Goal: Information Seeking & Learning: Learn about a topic

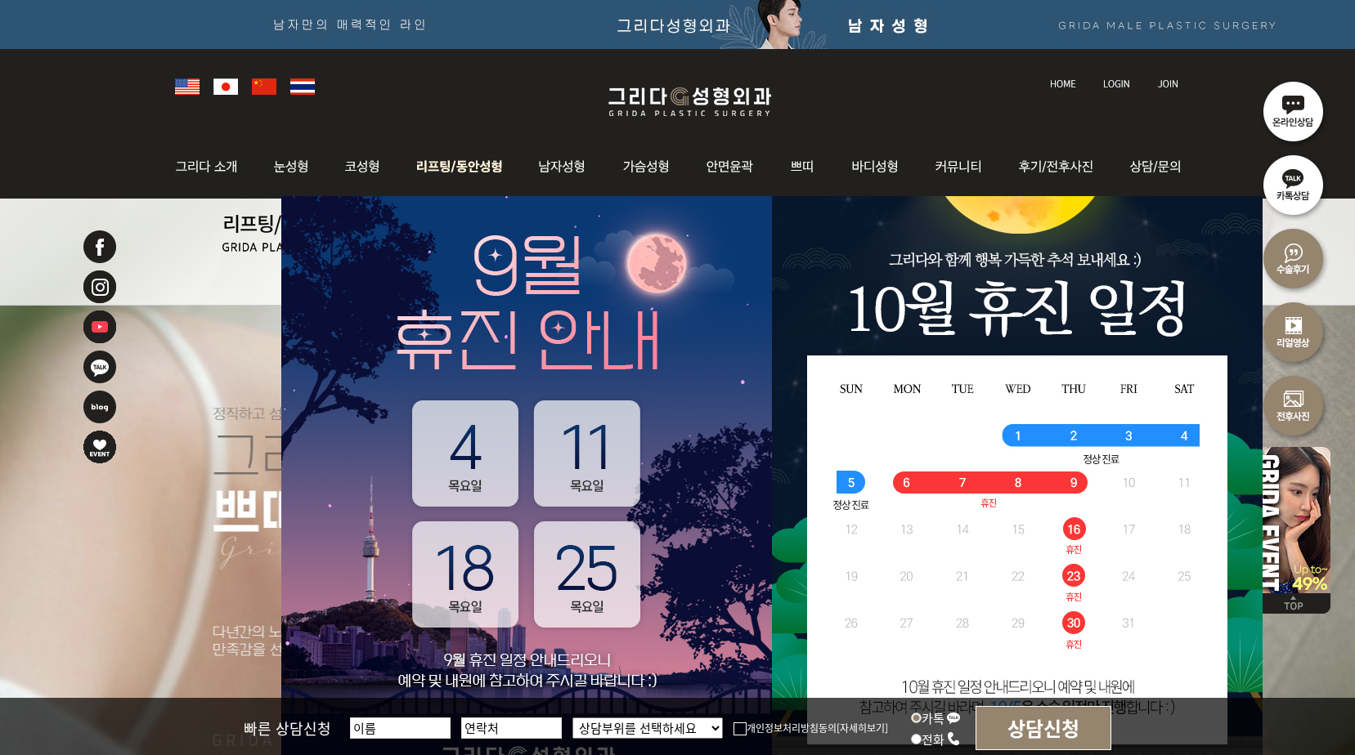
click at [469, 168] on img at bounding box center [459, 167] width 124 height 64
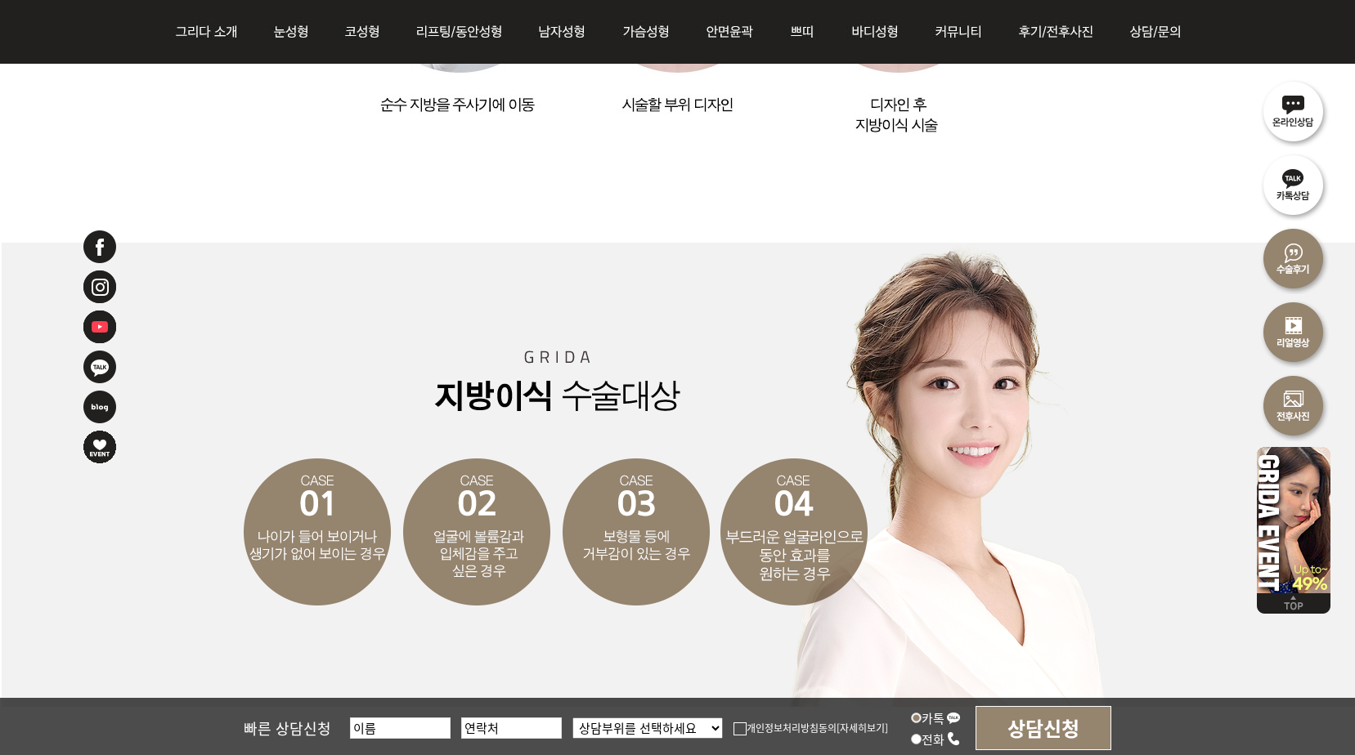
scroll to position [2534, 0]
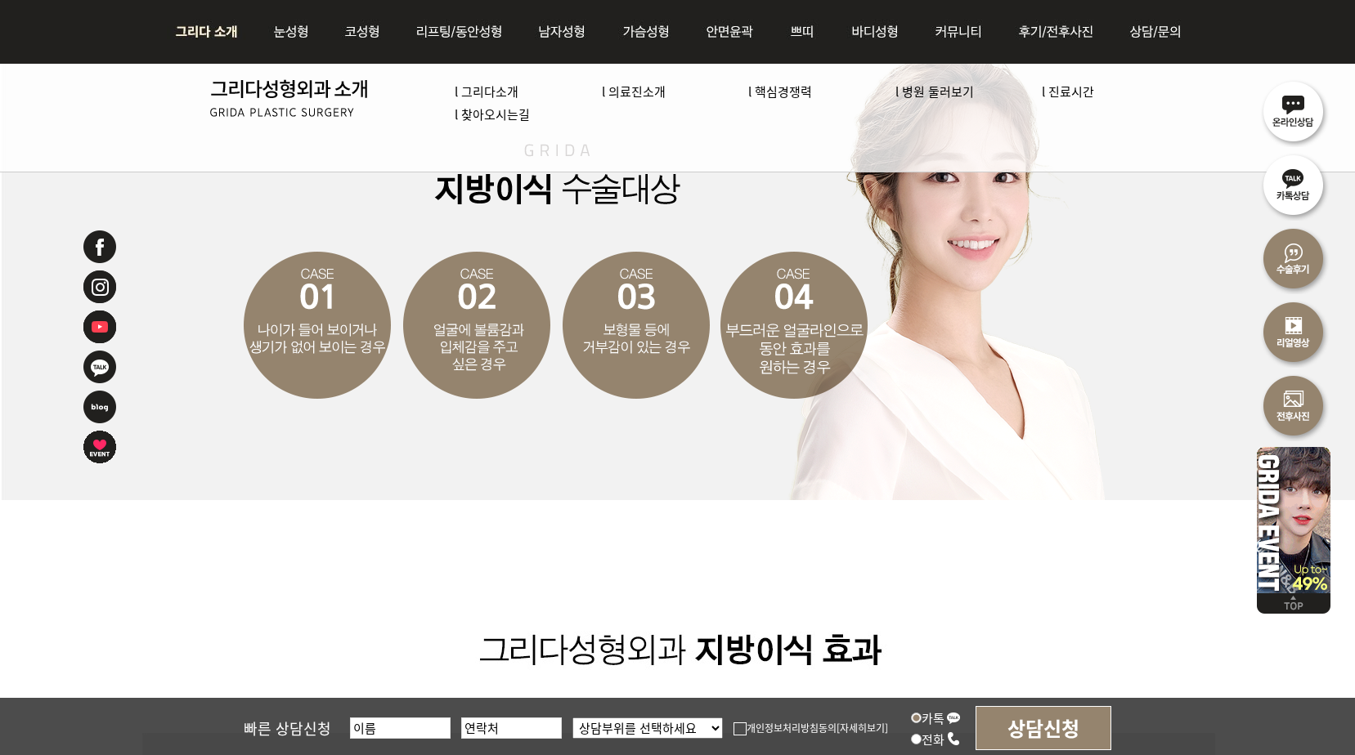
click at [516, 100] on li "l 그리다소개" at bounding box center [528, 91] width 147 height 23
click at [488, 93] on link "l 그리다소개" at bounding box center [487, 91] width 64 height 17
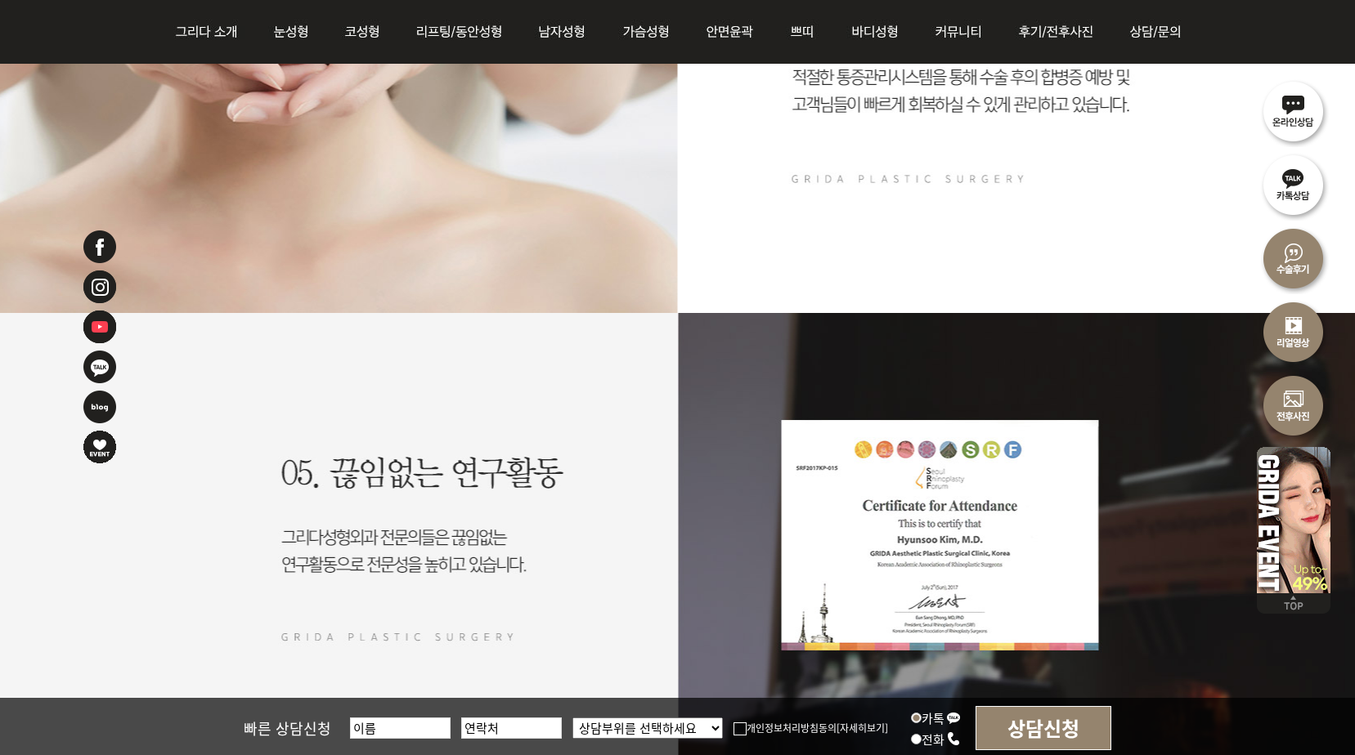
scroll to position [2981, 0]
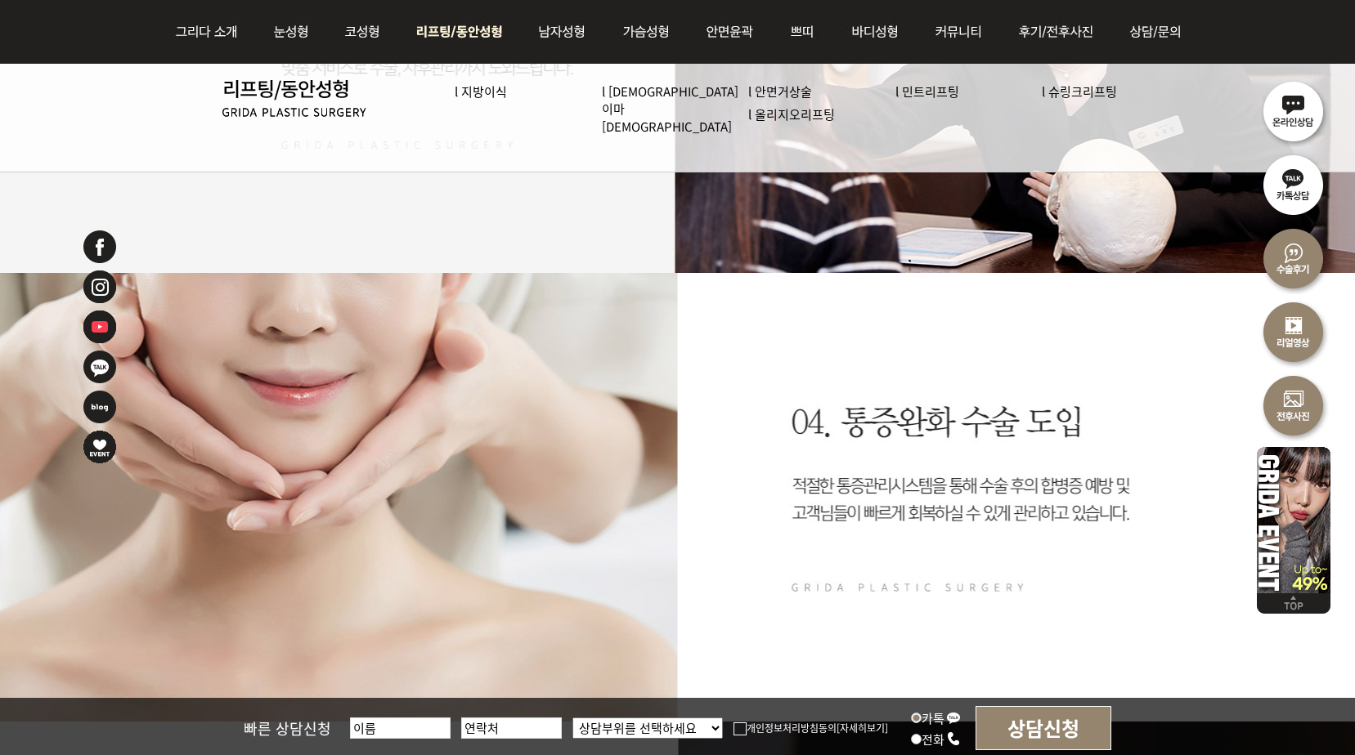
click at [486, 26] on img at bounding box center [459, 32] width 124 height 64
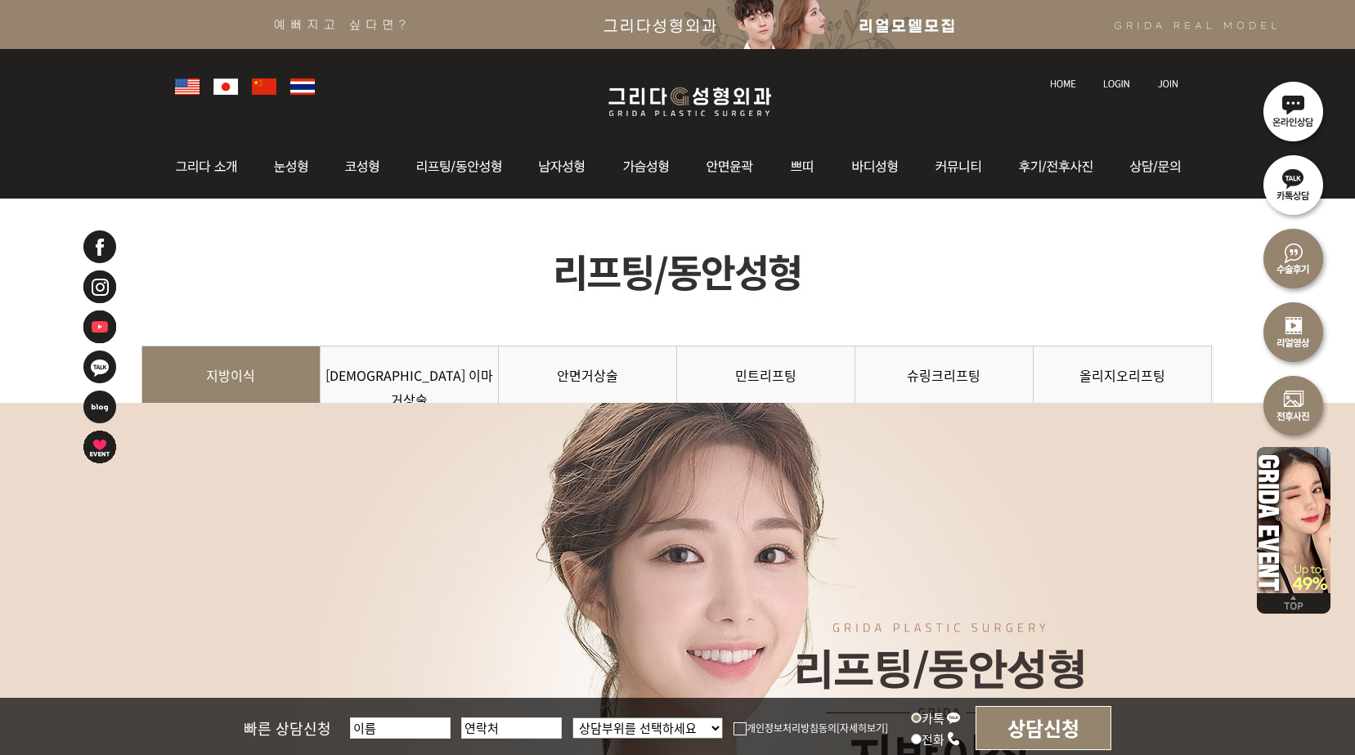
scroll to position [409, 0]
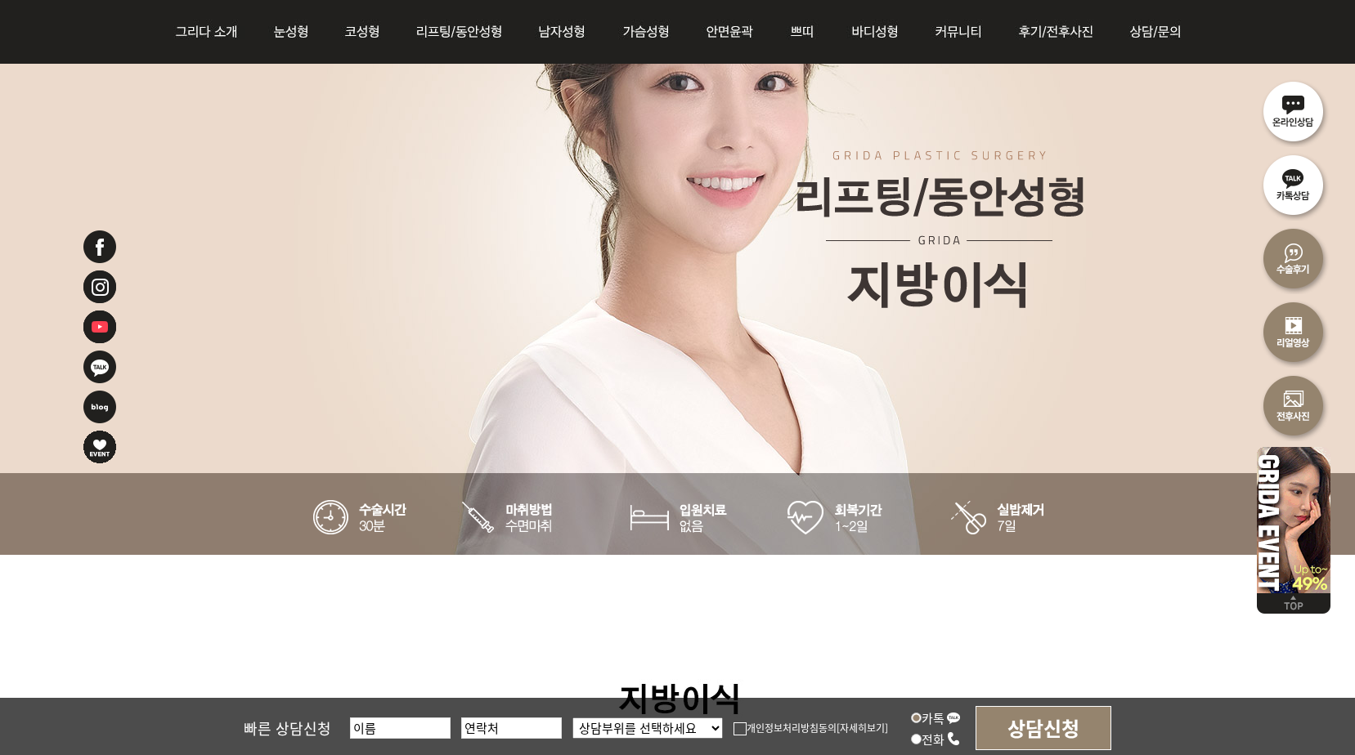
click at [119, 141] on div at bounding box center [677, 243] width 1355 height 625
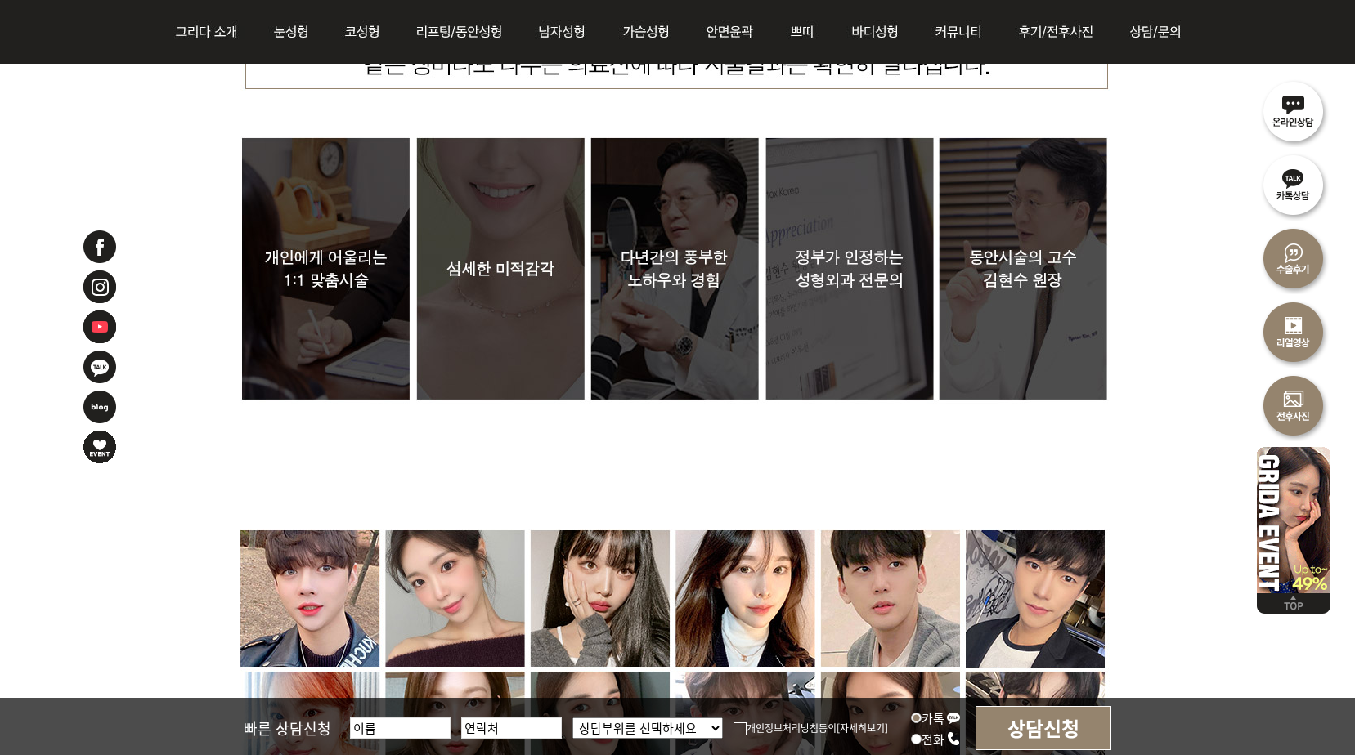
scroll to position [5886, 0]
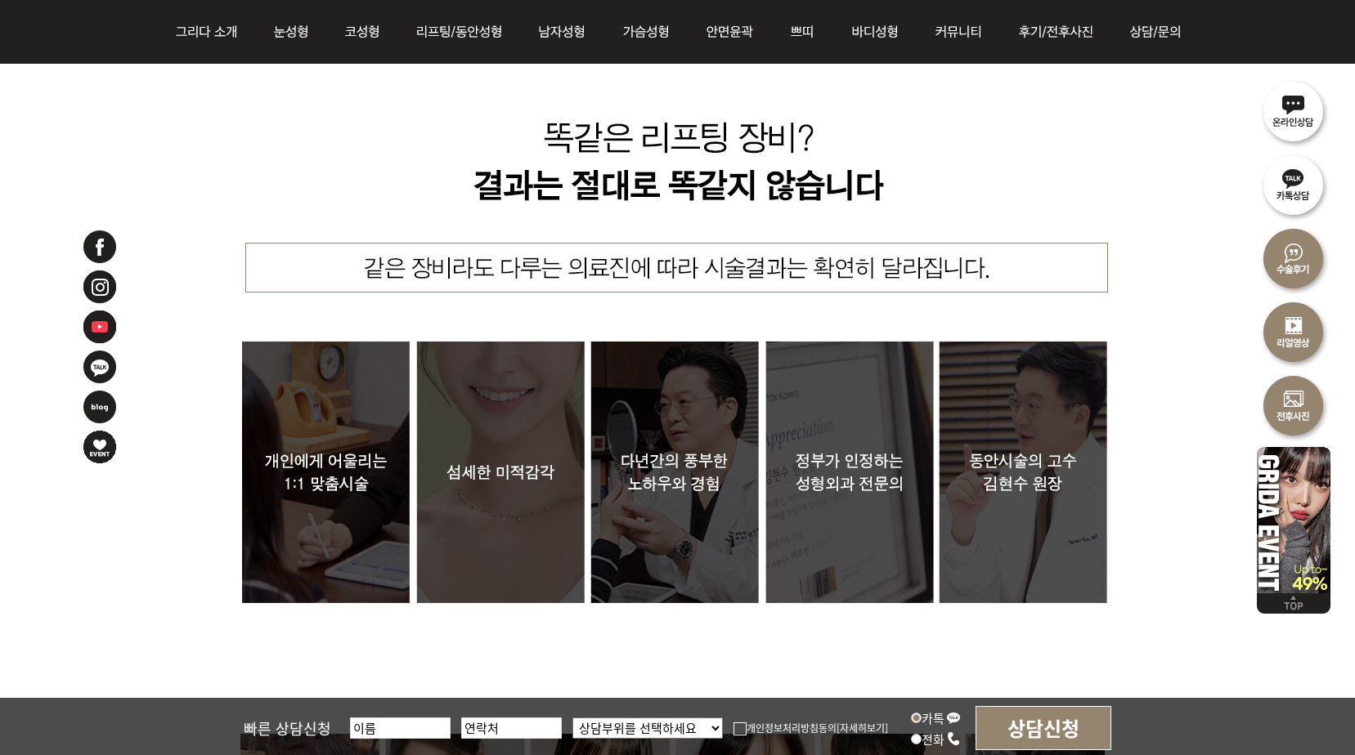
click at [654, 422] on img at bounding box center [678, 653] width 1074 height 1320
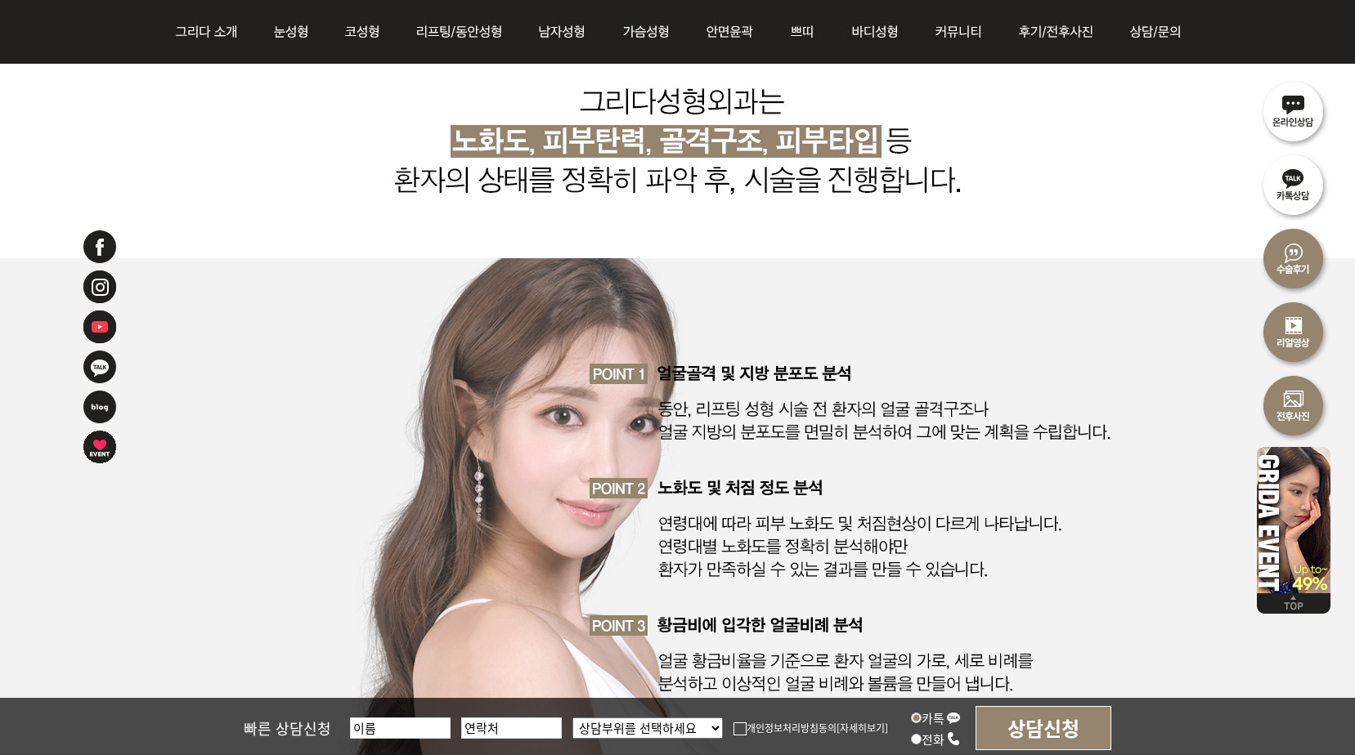
scroll to position [6793, 0]
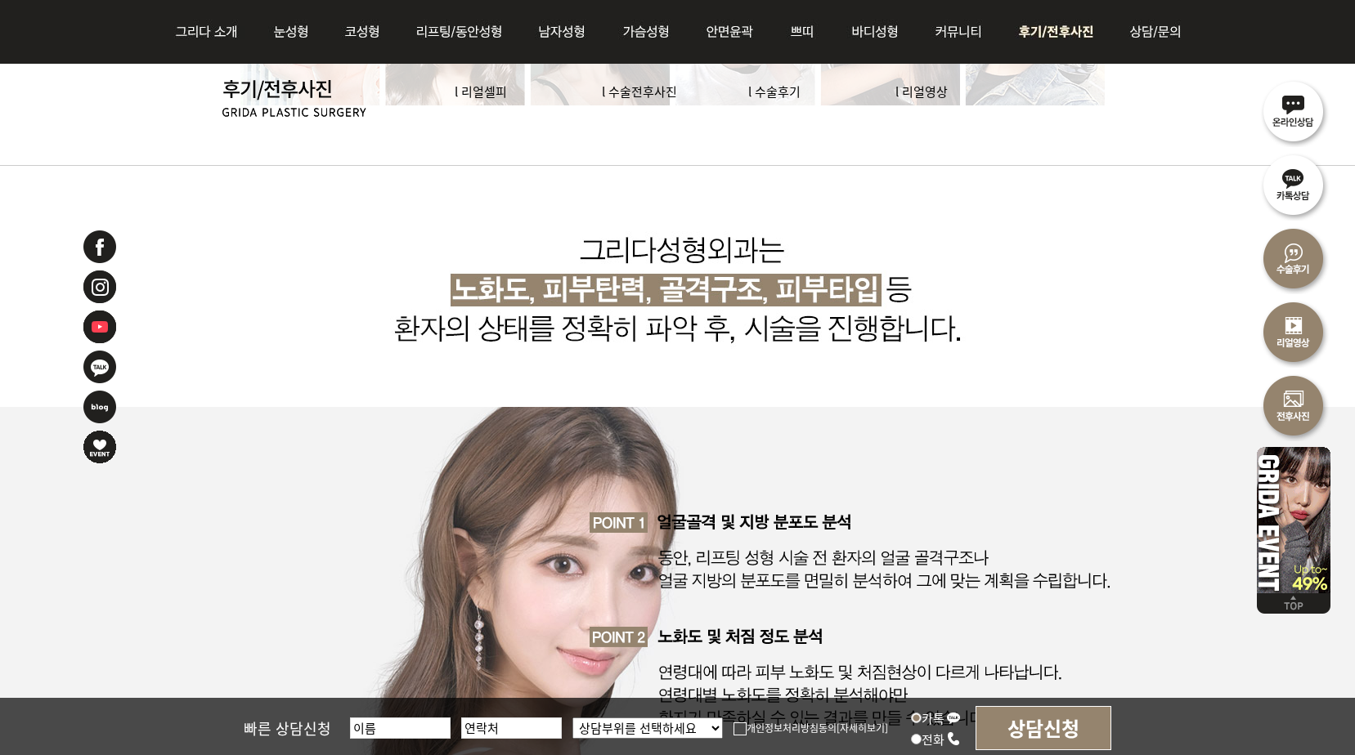
click at [1071, 33] on img at bounding box center [1058, 32] width 114 height 64
